Goal: Task Accomplishment & Management: Manage account settings

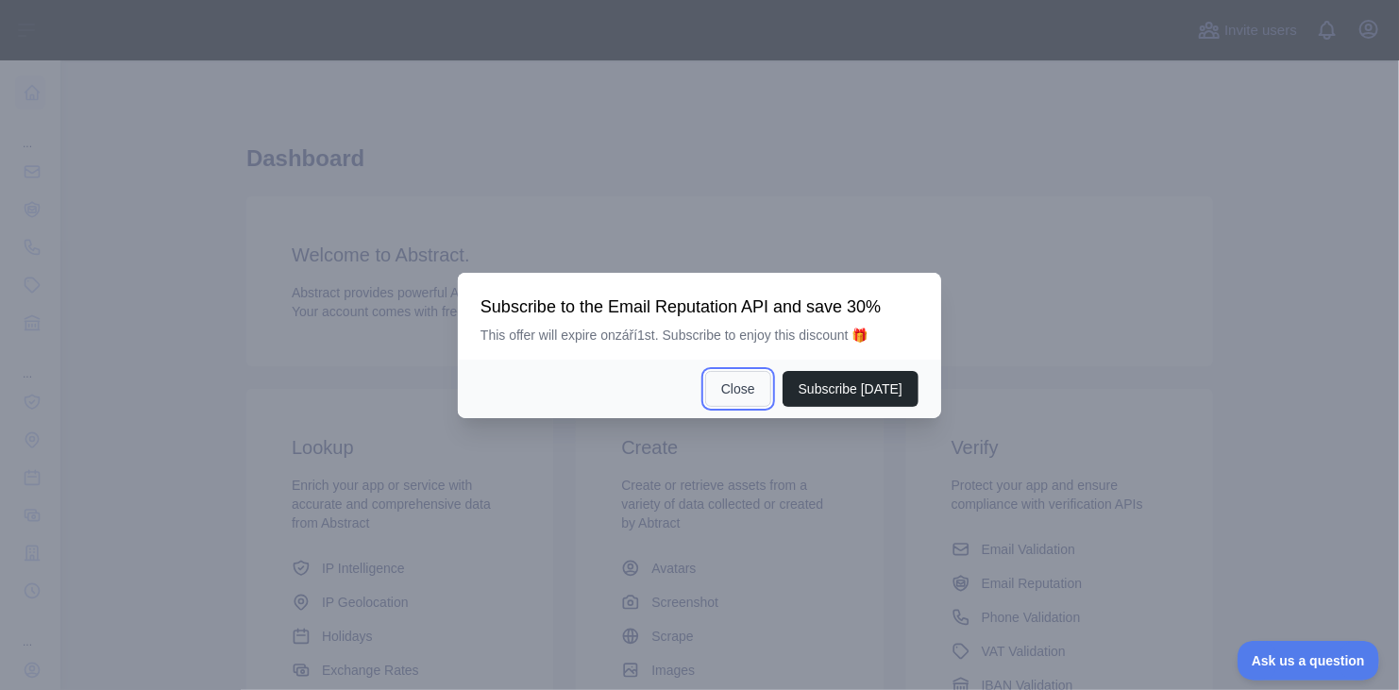
click at [762, 391] on button "Close" at bounding box center [738, 389] width 66 height 36
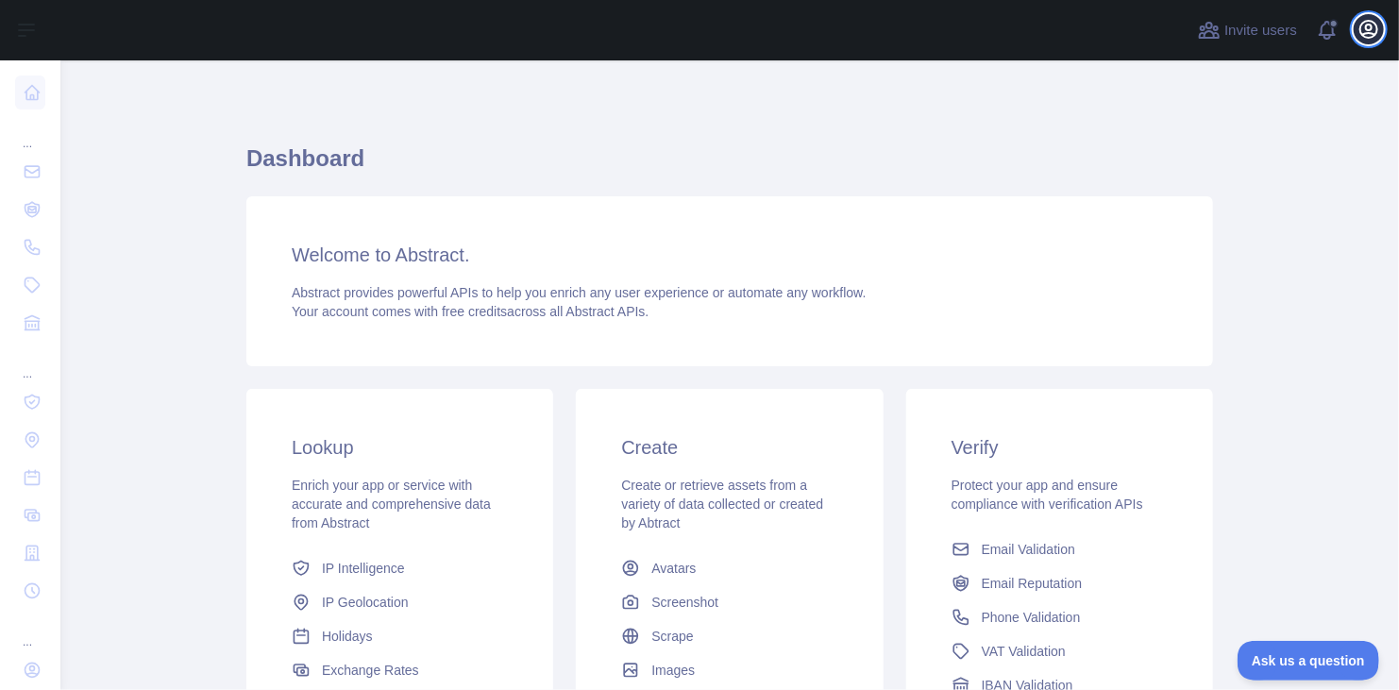
click at [1374, 37] on icon "button" at bounding box center [1368, 29] width 23 height 23
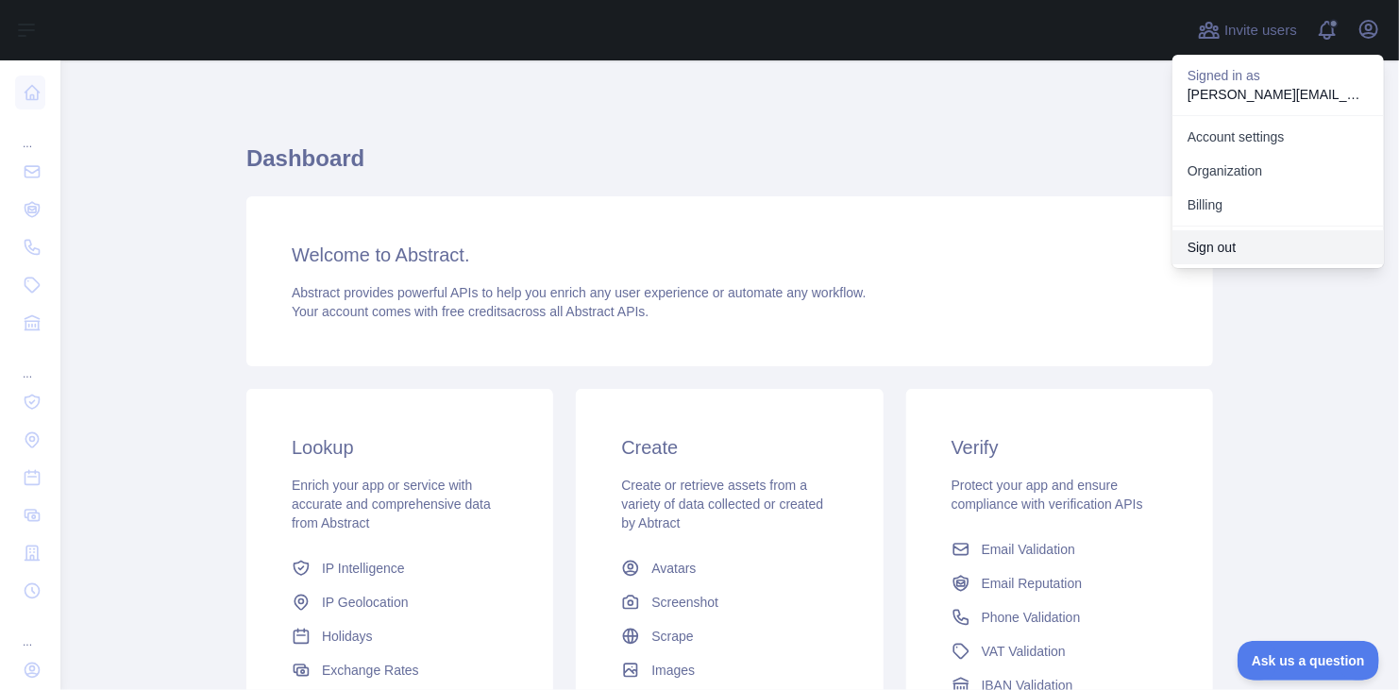
click at [1220, 242] on button "Sign out" at bounding box center [1277, 247] width 211 height 34
